Goal: Transaction & Acquisition: Purchase product/service

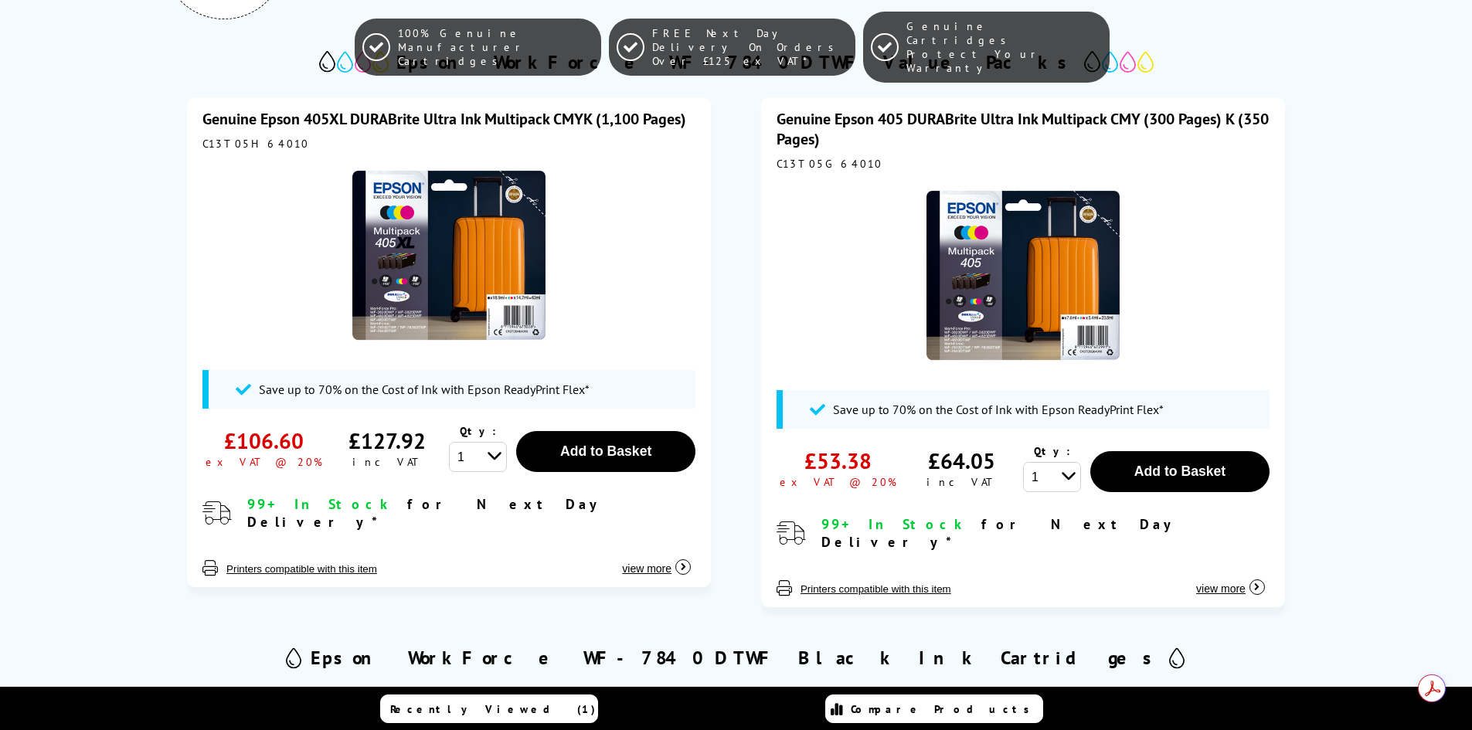
scroll to position [323, 0]
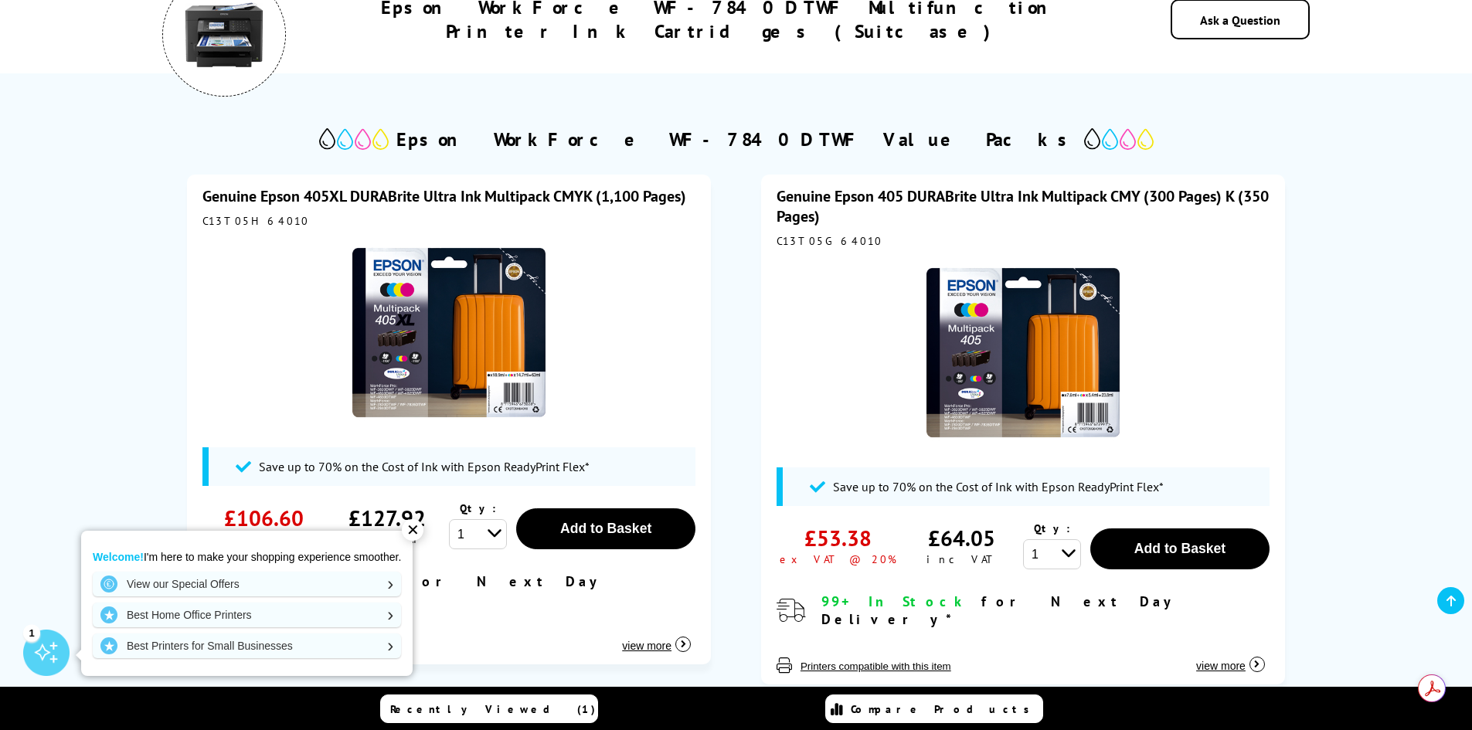
click at [413, 529] on div "✕" at bounding box center [413, 530] width 22 height 22
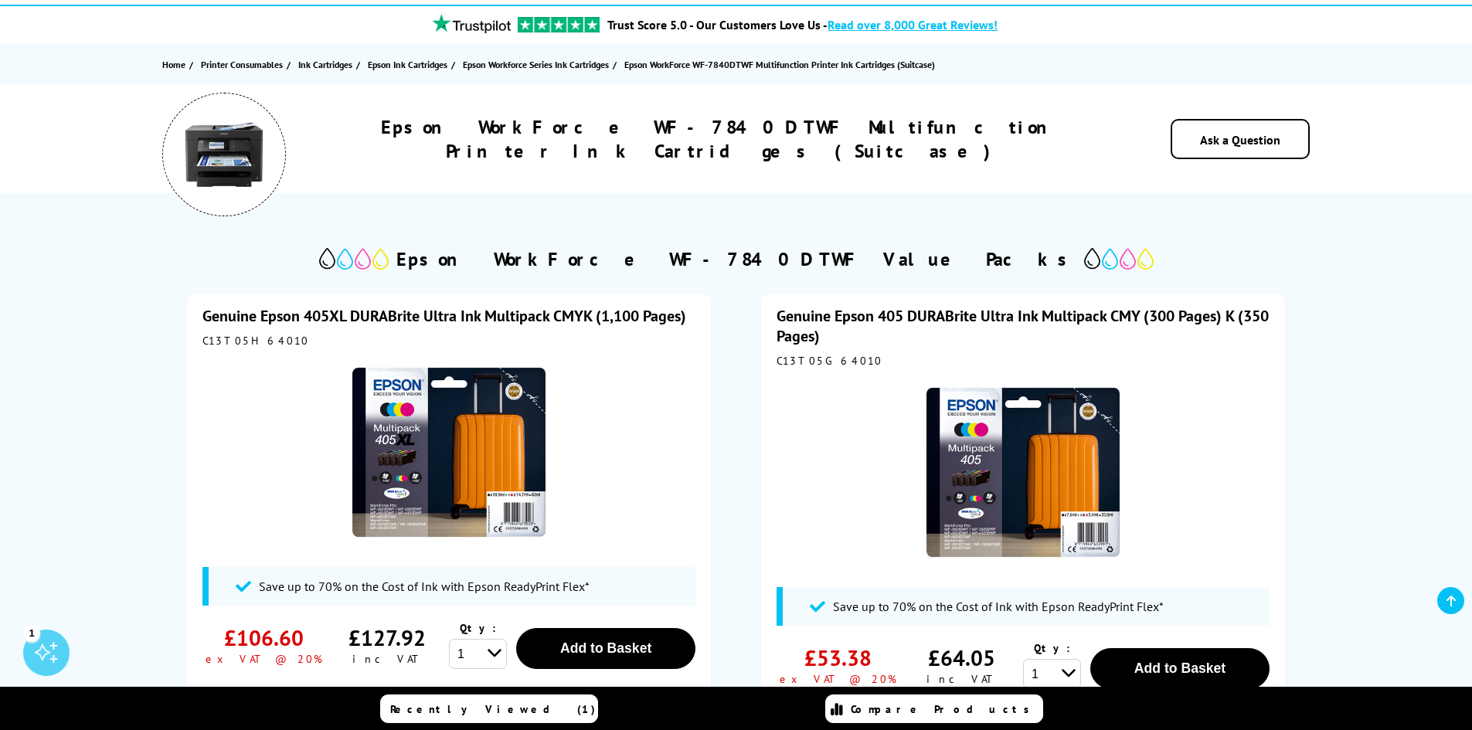
scroll to position [0, 0]
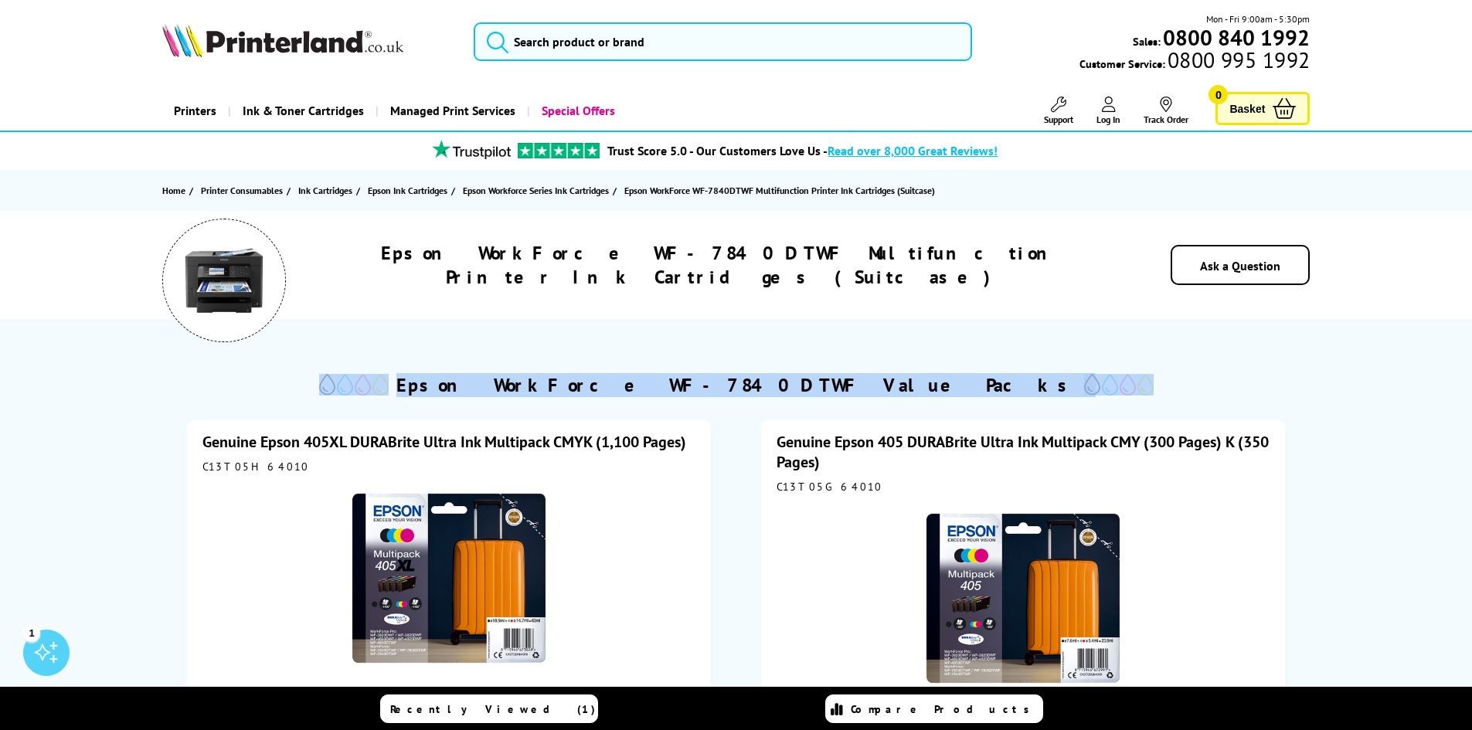
drag, startPoint x: 1004, startPoint y: 386, endPoint x: 481, endPoint y: 395, distance: 522.5
click at [481, 395] on div "Epson WorkForce WF-7840DTWF Value Packs" at bounding box center [736, 385] width 1148 height 32
click at [1003, 382] on div "Epson WorkForce WF-7840DTWF Value Packs" at bounding box center [736, 385] width 1148 height 32
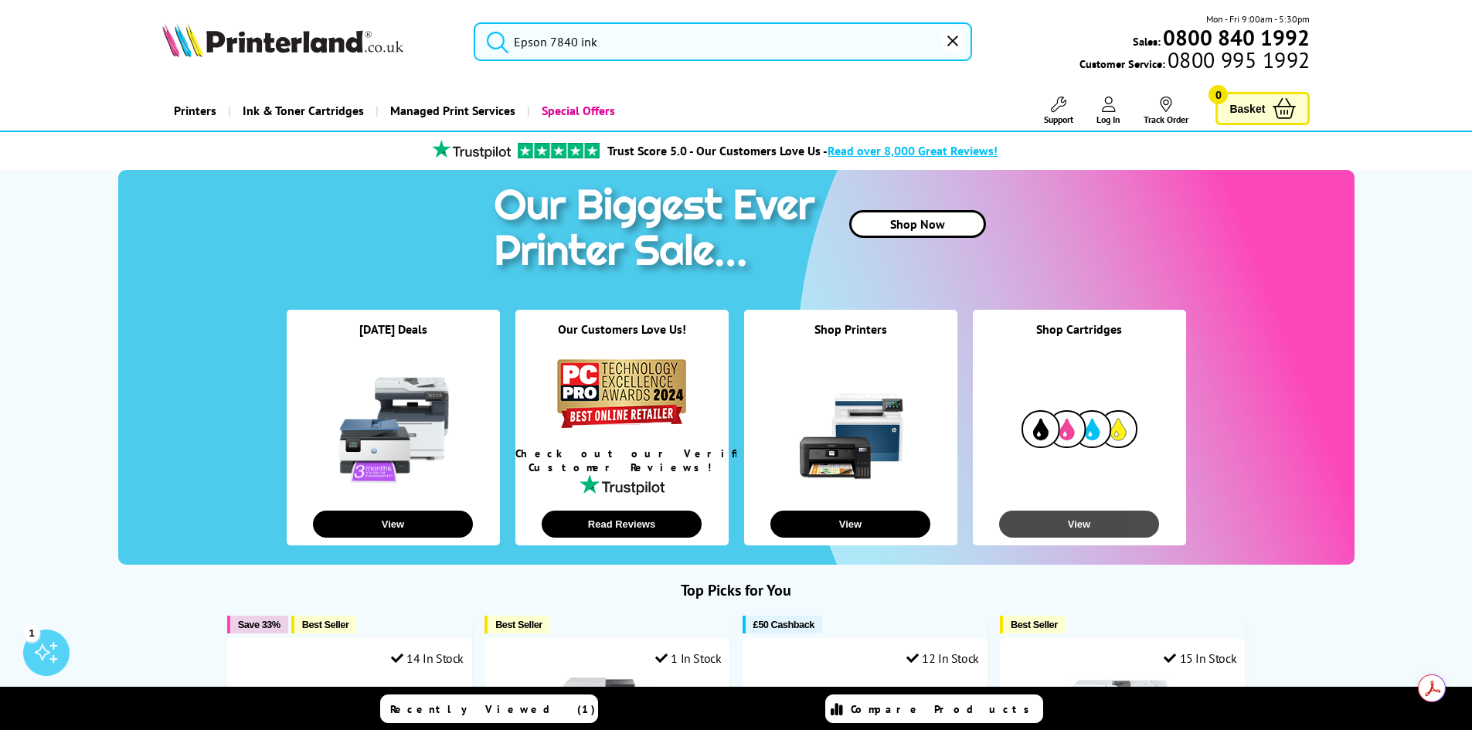
click at [1067, 519] on button "View" at bounding box center [1079, 524] width 160 height 27
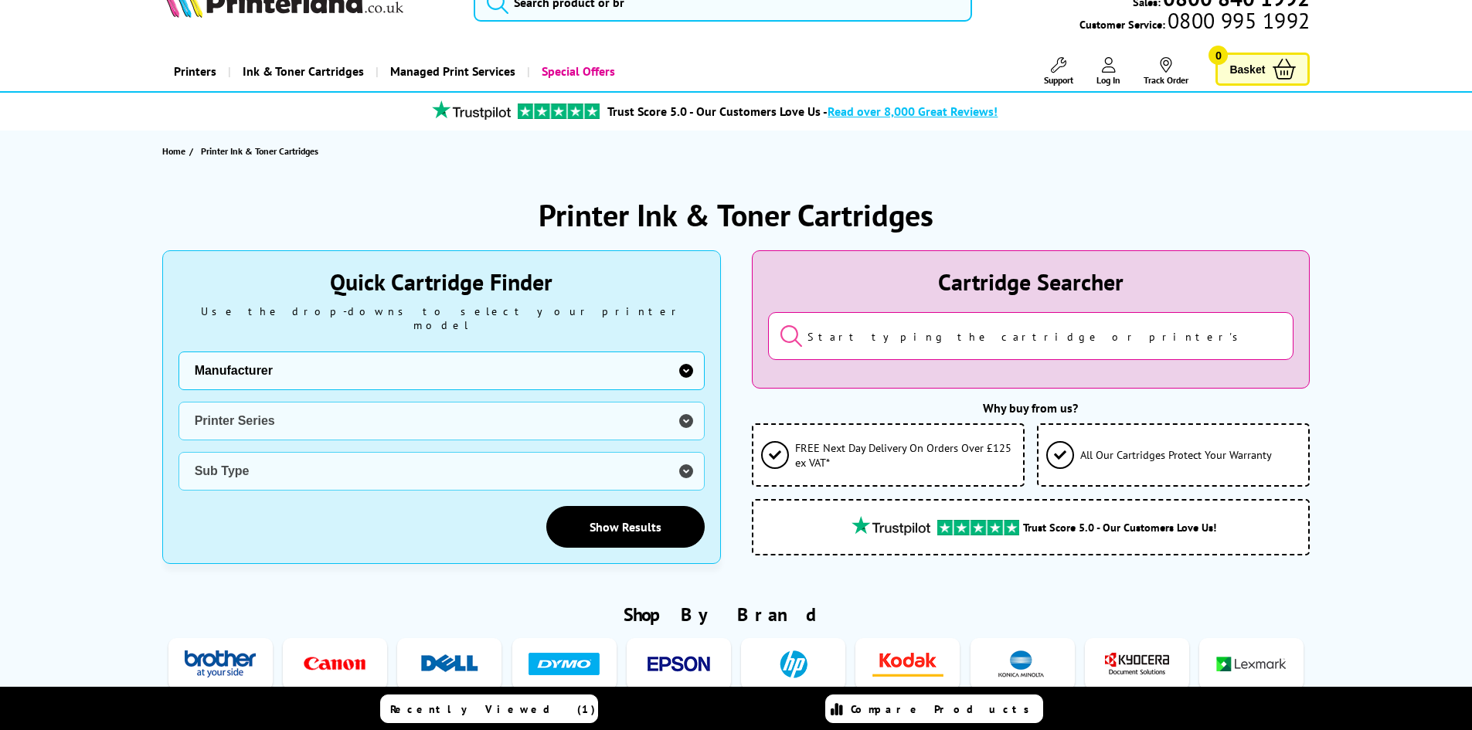
scroll to position [77, 0]
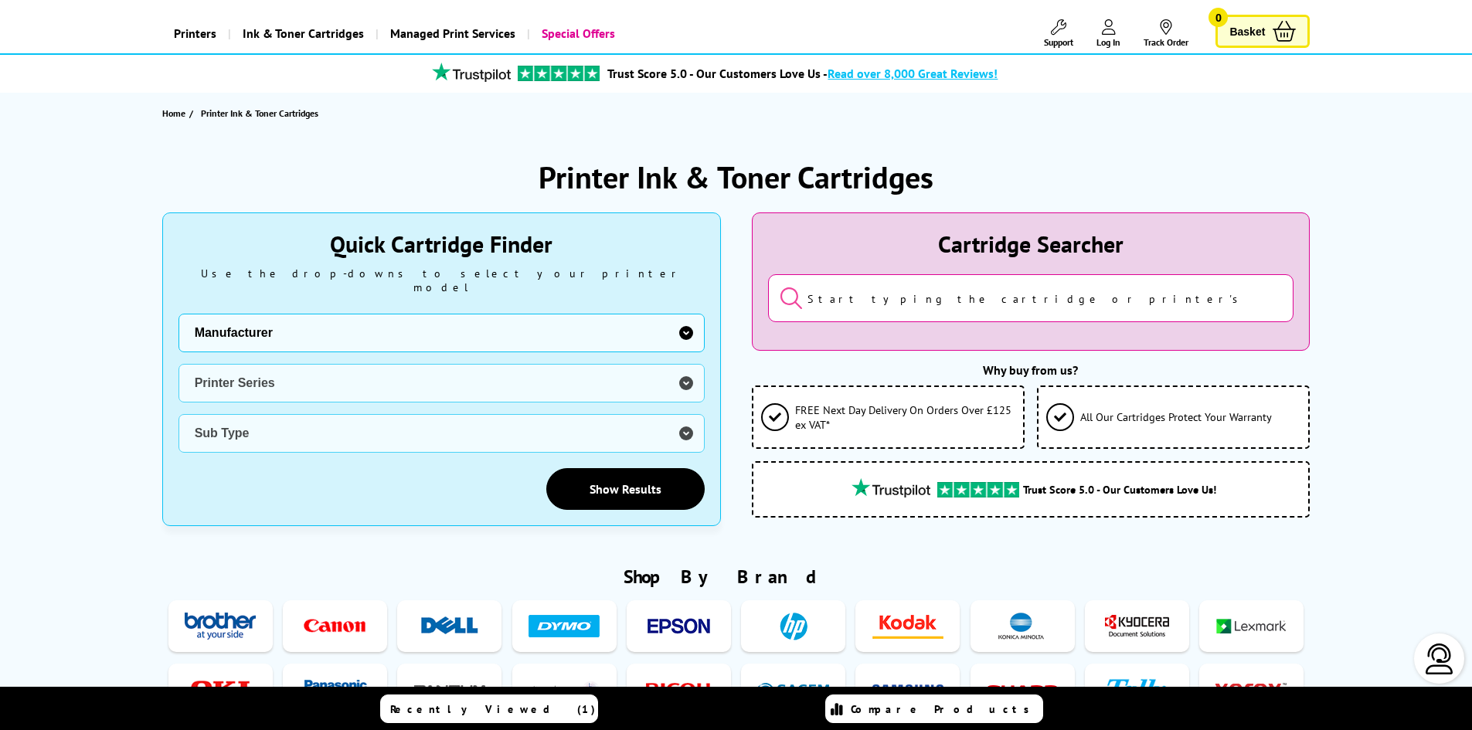
click at [673, 320] on select "Manufacturer Brother Canon Cubify Dell Dymo Epson HP Kodak Konica Minolta Kyoce…" at bounding box center [442, 333] width 526 height 39
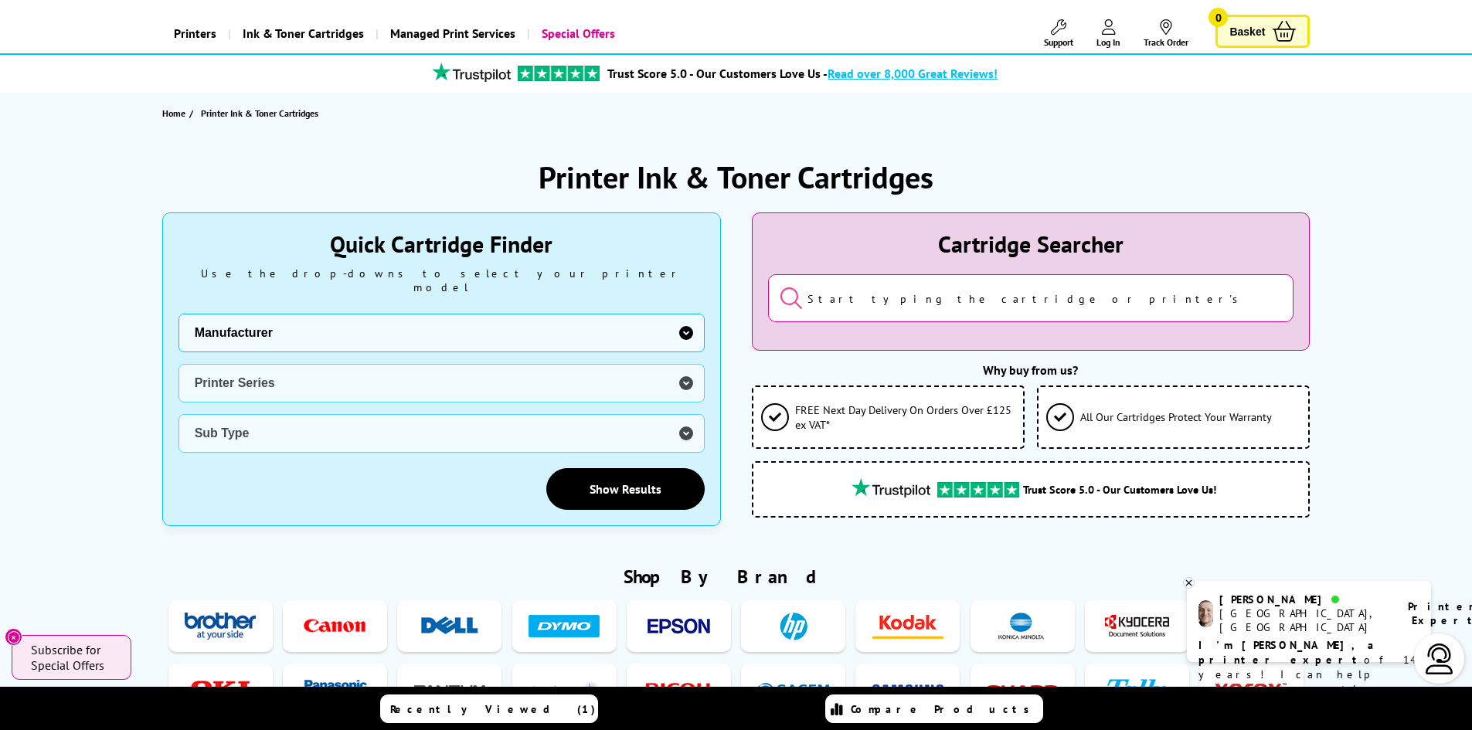
select select "12462"
click at [179, 314] on select "Manufacturer Brother Canon Cubify Dell Dymo Epson HP Kodak Konica Minolta Kyoce…" at bounding box center [442, 333] width 526 height 39
click at [406, 385] on select "Printer Series" at bounding box center [442, 383] width 526 height 39
